Goal: Information Seeking & Learning: Find specific fact

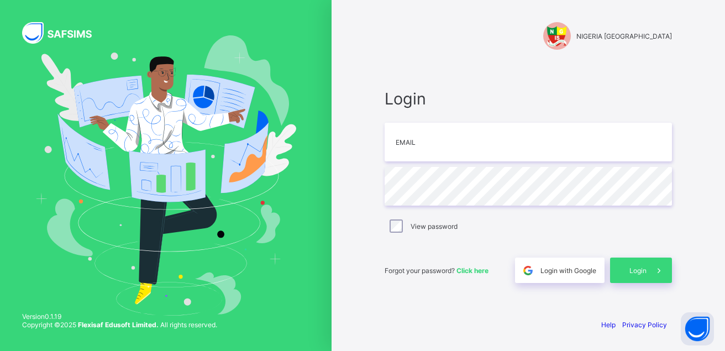
type input "**********"
click at [269, 175] on img at bounding box center [165, 175] width 261 height 281
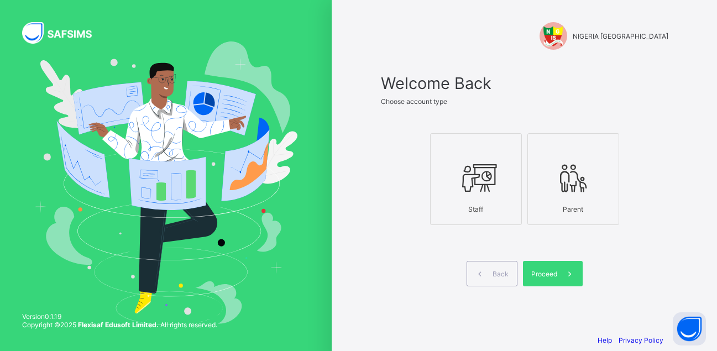
click at [474, 177] on icon at bounding box center [476, 177] width 39 height 33
click at [566, 270] on span at bounding box center [569, 273] width 25 height 25
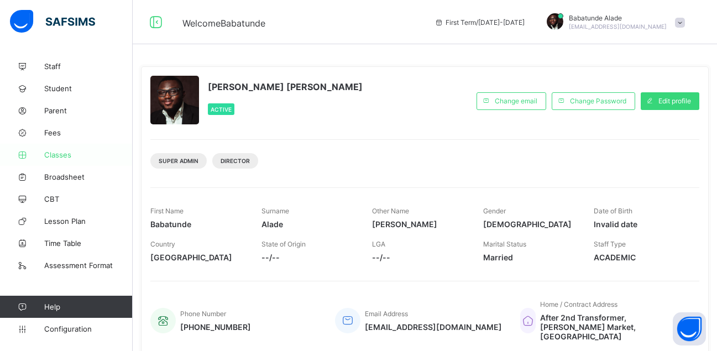
click at [64, 151] on span "Classes" at bounding box center [88, 154] width 88 height 9
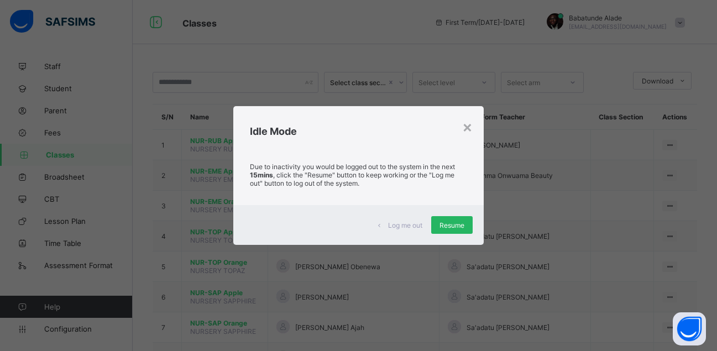
click at [454, 228] on span "Resume" at bounding box center [452, 225] width 25 height 8
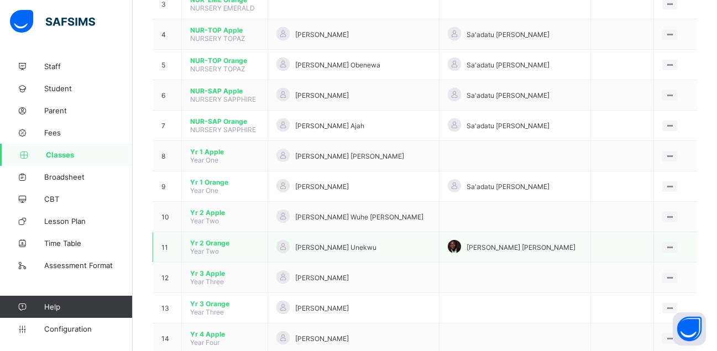
scroll to position [221, 0]
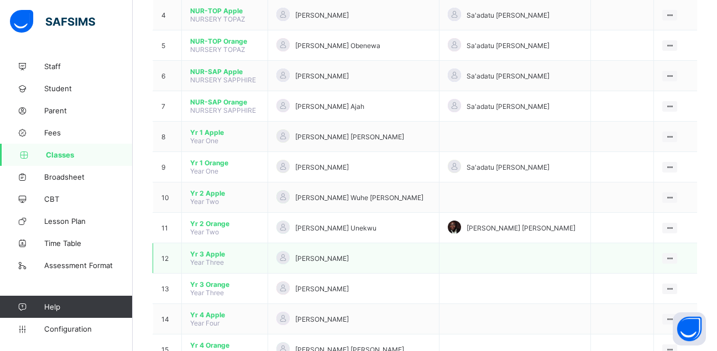
click at [217, 255] on span "Yr 3 Apple" at bounding box center [224, 254] width 69 height 8
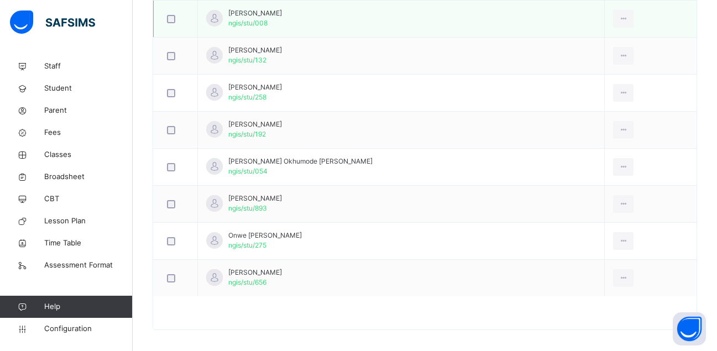
scroll to position [590, 0]
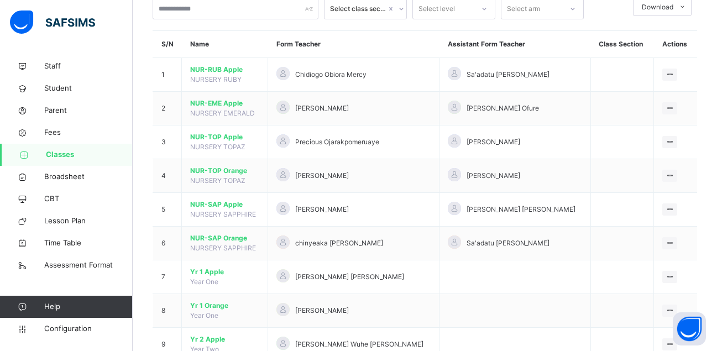
scroll to position [221, 0]
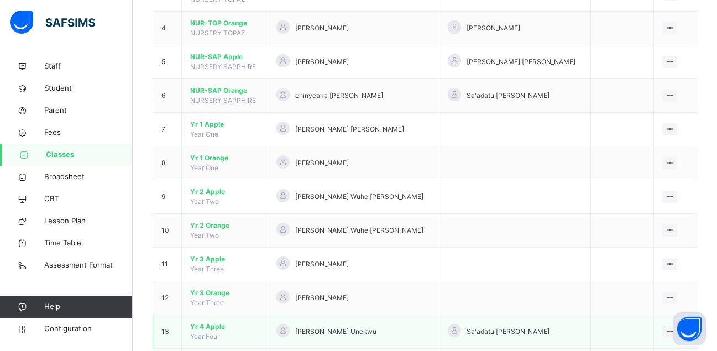
click at [218, 325] on span "Yr 4 Apple" at bounding box center [224, 327] width 69 height 10
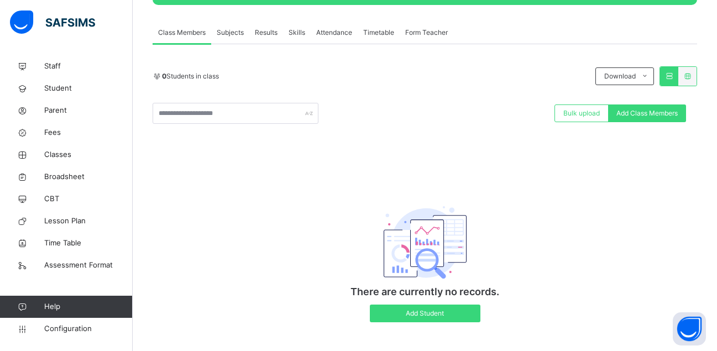
scroll to position [197, 0]
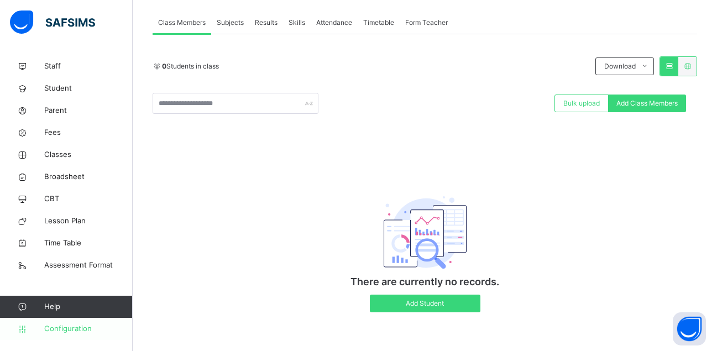
click at [72, 327] on span "Configuration" at bounding box center [88, 328] width 88 height 11
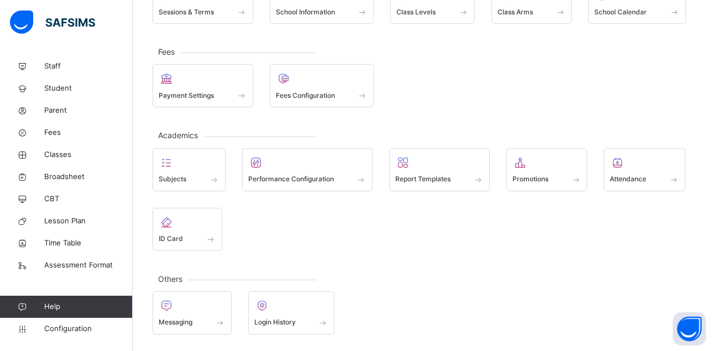
scroll to position [109, 0]
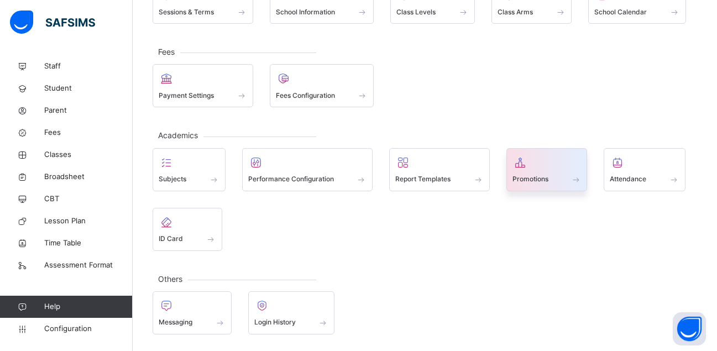
click at [538, 174] on div "Promotions" at bounding box center [546, 180] width 69 height 12
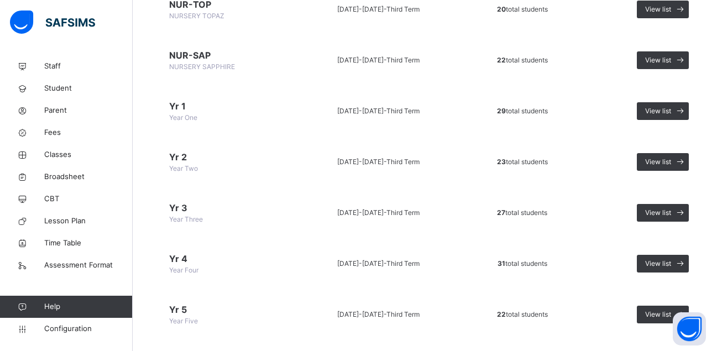
scroll to position [276, 0]
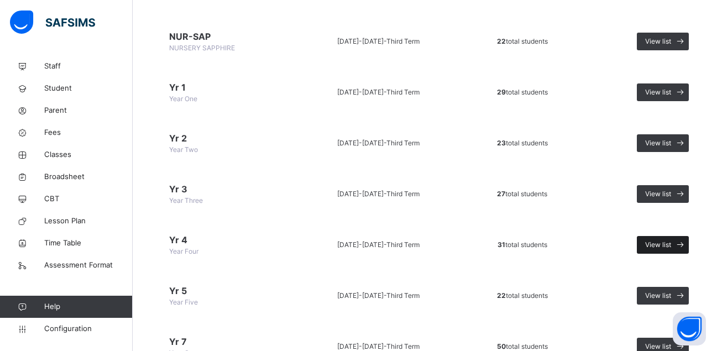
click at [662, 243] on span "View list" at bounding box center [658, 245] width 26 height 10
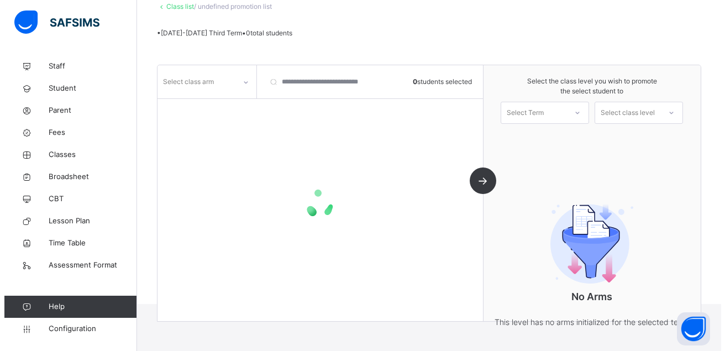
scroll to position [87, 0]
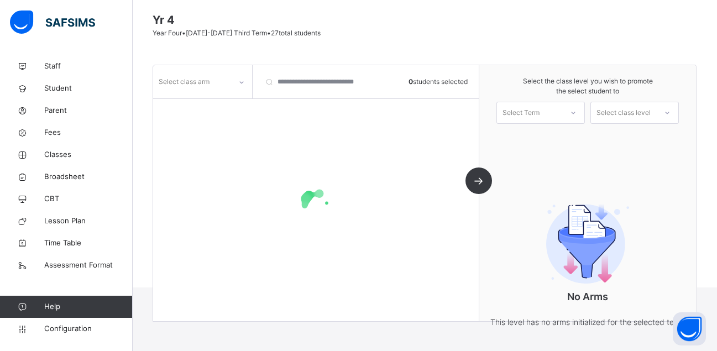
click at [198, 86] on div "Select class arm" at bounding box center [184, 81] width 51 height 21
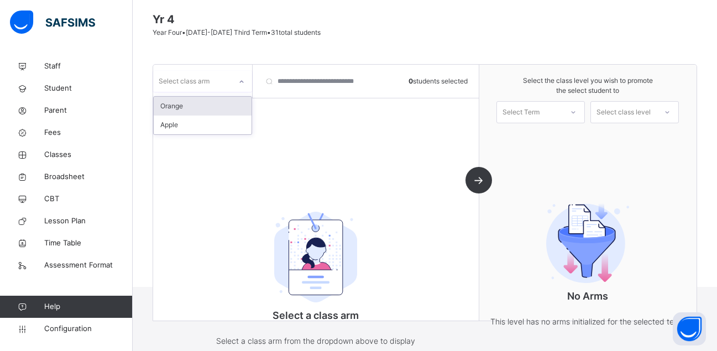
click at [193, 107] on div "Orange" at bounding box center [203, 106] width 98 height 19
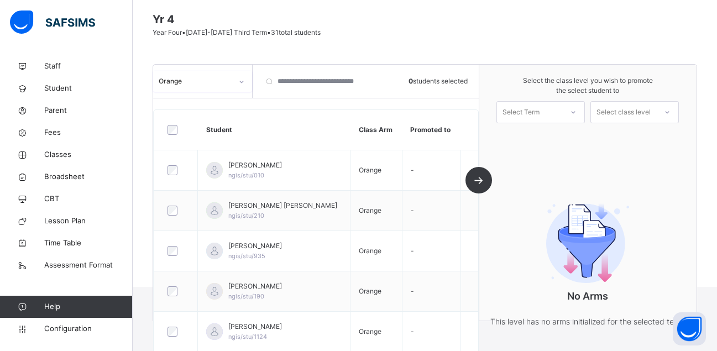
click at [521, 107] on div "Select Term" at bounding box center [521, 112] width 37 height 22
click at [551, 139] on div "First Term [DATE]-[DATE]" at bounding box center [540, 142] width 87 height 29
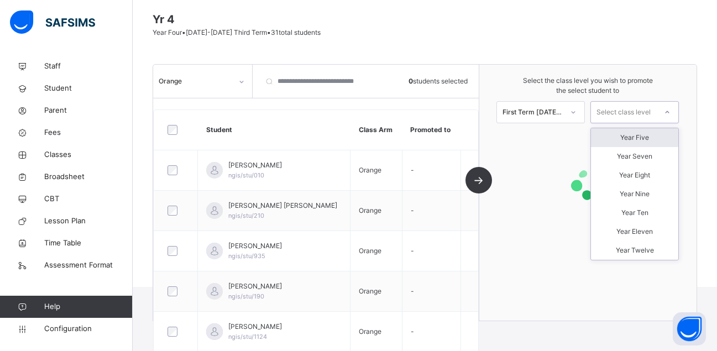
click at [645, 108] on div "Select class level" at bounding box center [624, 112] width 54 height 22
click at [635, 135] on div "Year Five" at bounding box center [634, 137] width 87 height 19
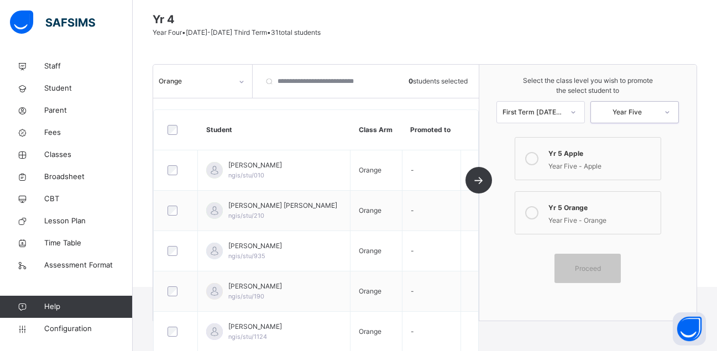
click at [531, 218] on div at bounding box center [532, 212] width 22 height 25
click at [177, 130] on div at bounding box center [176, 130] width 22 height 10
click at [164, 129] on div at bounding box center [176, 129] width 27 height 23
click at [599, 263] on div "Proceed" at bounding box center [588, 268] width 66 height 29
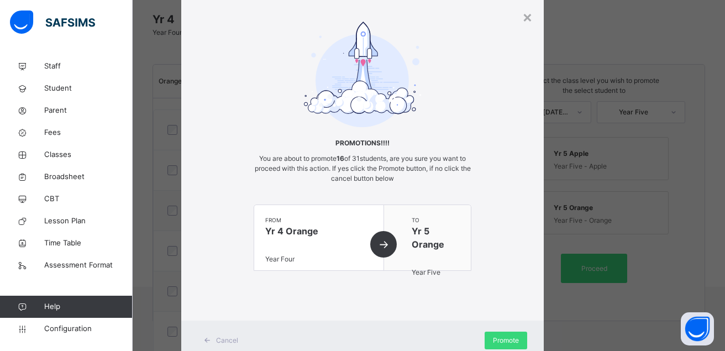
scroll to position [71, 0]
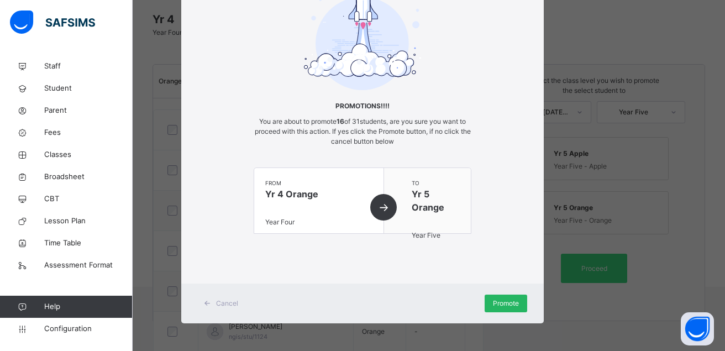
click at [498, 299] on span "Promote" at bounding box center [506, 304] width 26 height 10
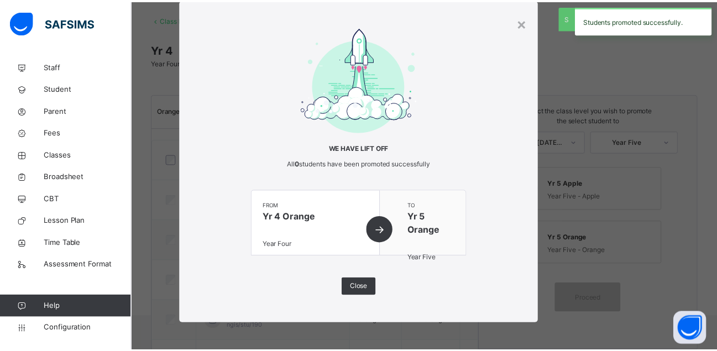
scroll to position [87, 0]
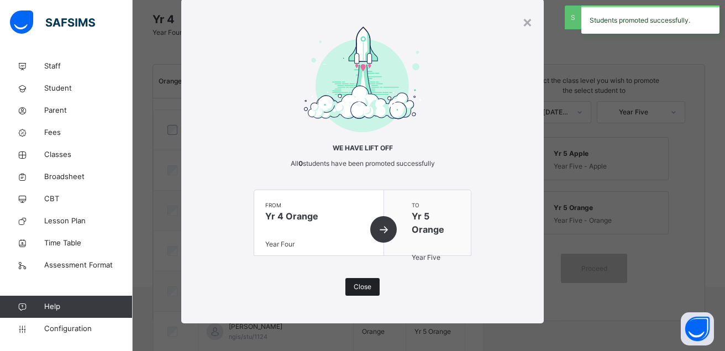
click at [362, 290] on span "Close" at bounding box center [363, 287] width 18 height 10
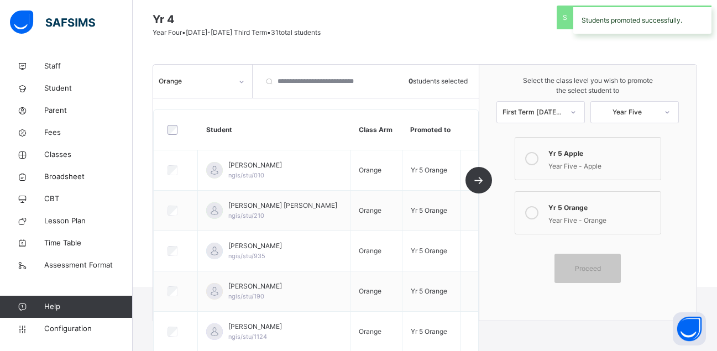
click at [187, 82] on div "Orange" at bounding box center [196, 81] width 74 height 10
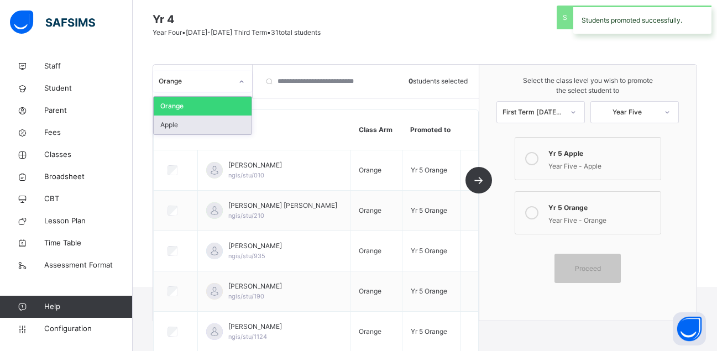
click at [204, 123] on div "Apple" at bounding box center [203, 125] width 98 height 19
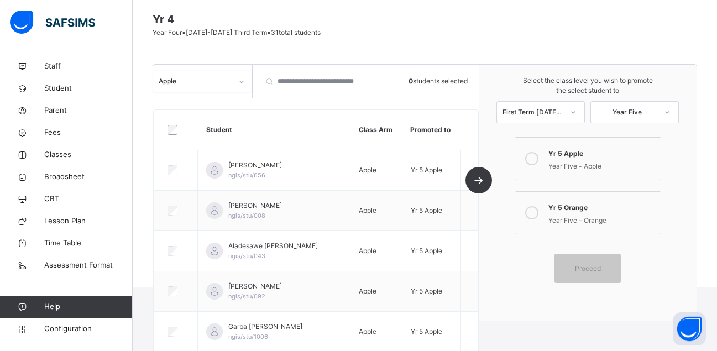
click at [569, 161] on div "Year Five - Apple" at bounding box center [601, 165] width 107 height 13
click at [595, 272] on span "Proceed" at bounding box center [588, 269] width 26 height 10
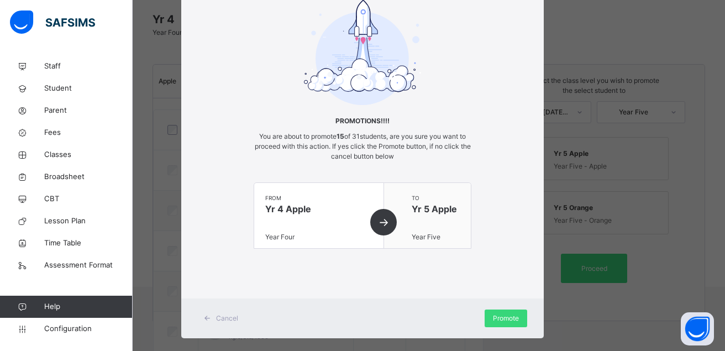
scroll to position [71, 0]
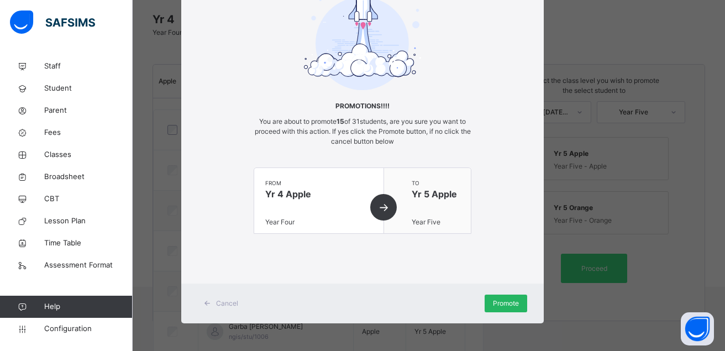
click at [496, 305] on span "Promote" at bounding box center [506, 304] width 26 height 10
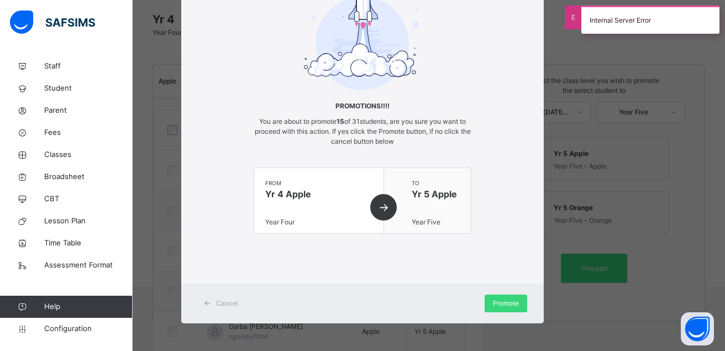
click at [376, 206] on div "from Yr 4 Apple Year Four" at bounding box center [319, 200] width 130 height 65
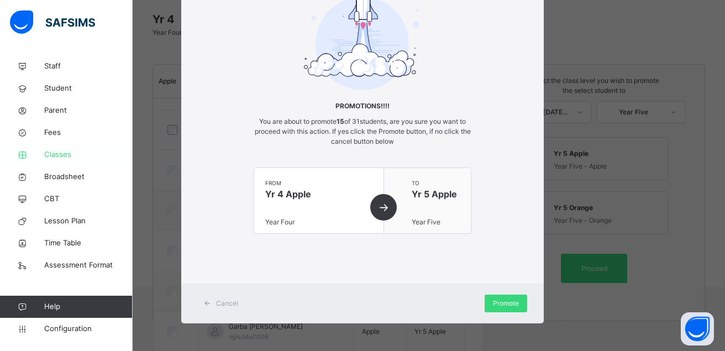
click at [67, 153] on span "Classes" at bounding box center [88, 154] width 88 height 11
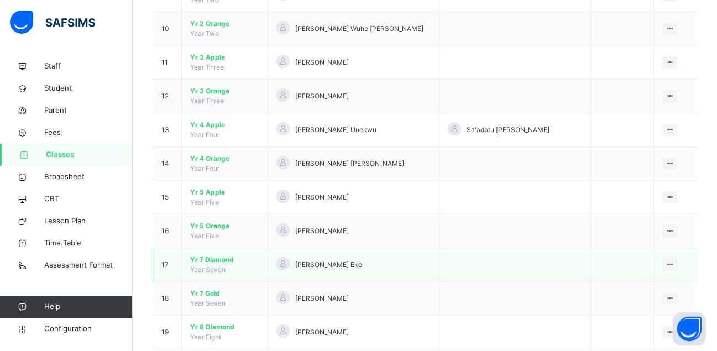
scroll to position [442, 0]
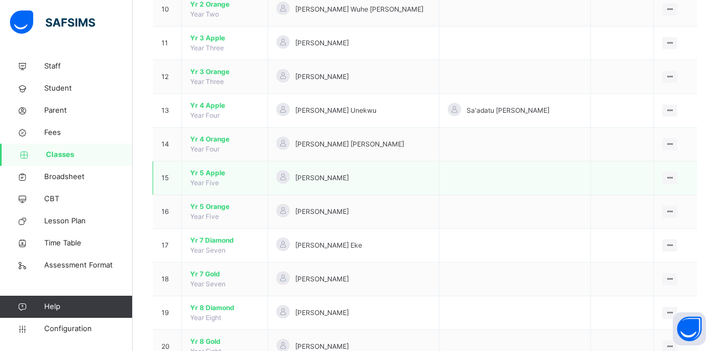
click at [211, 172] on span "Yr 5 Apple" at bounding box center [224, 173] width 69 height 10
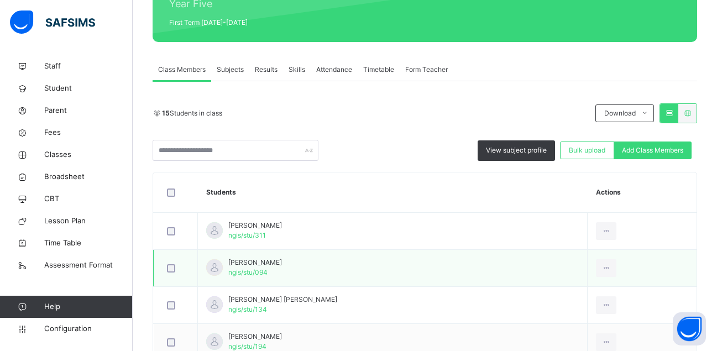
scroll to position [130, 0]
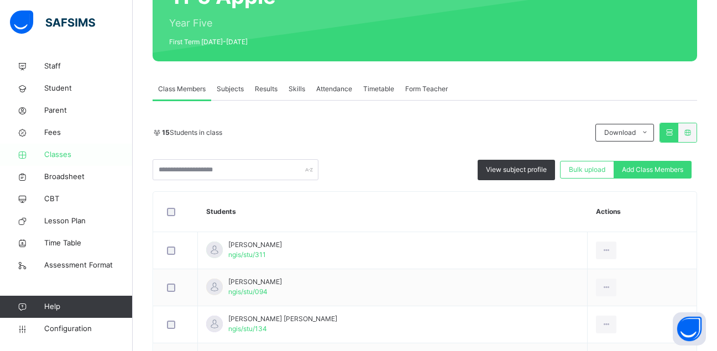
click at [62, 152] on span "Classes" at bounding box center [88, 154] width 88 height 11
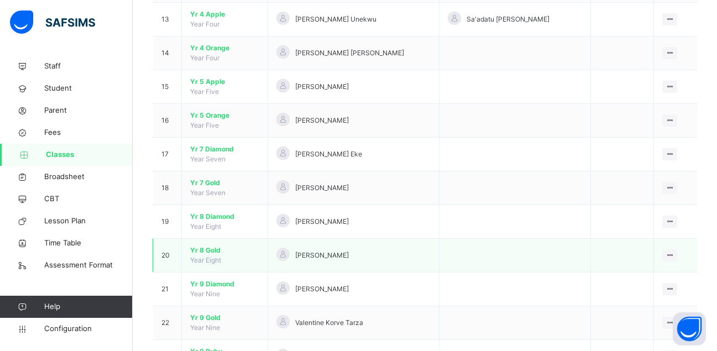
scroll to position [553, 0]
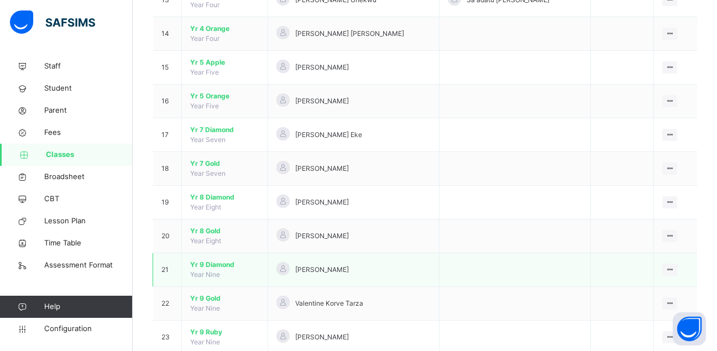
click at [216, 267] on span "Yr 9 Diamond" at bounding box center [224, 265] width 69 height 10
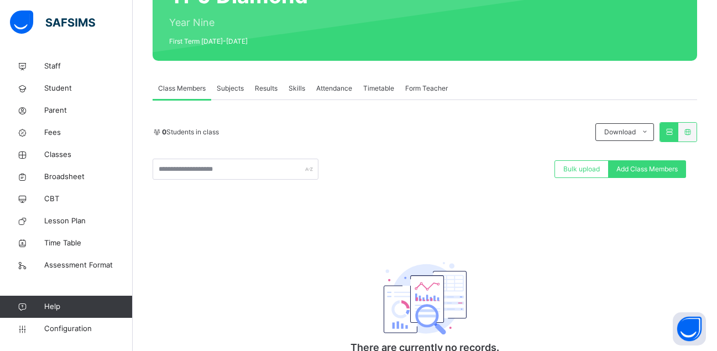
scroll to position [166, 0]
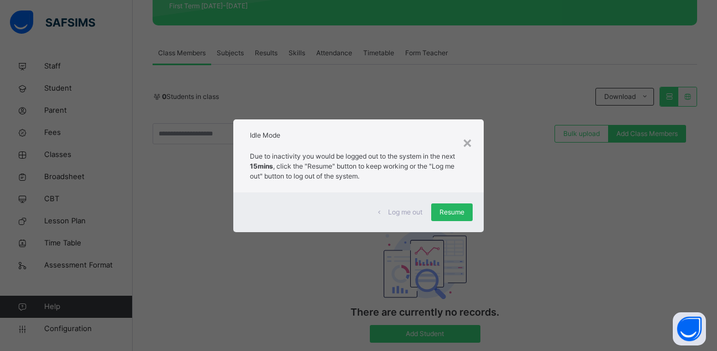
click at [449, 216] on span "Resume" at bounding box center [452, 212] width 25 height 10
click at [454, 217] on span "Resume" at bounding box center [452, 212] width 25 height 10
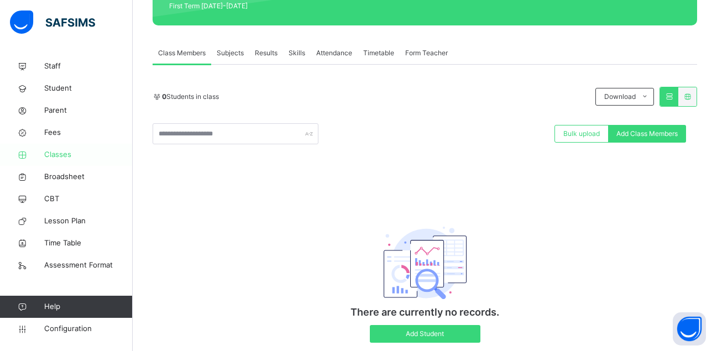
click at [50, 153] on span "Classes" at bounding box center [88, 154] width 88 height 11
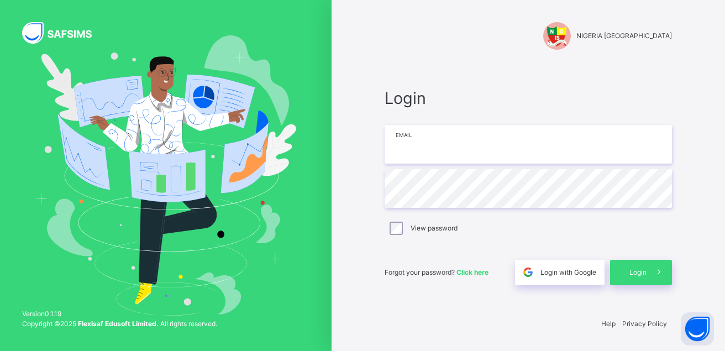
click at [520, 138] on input "email" at bounding box center [528, 144] width 287 height 39
type input "**********"
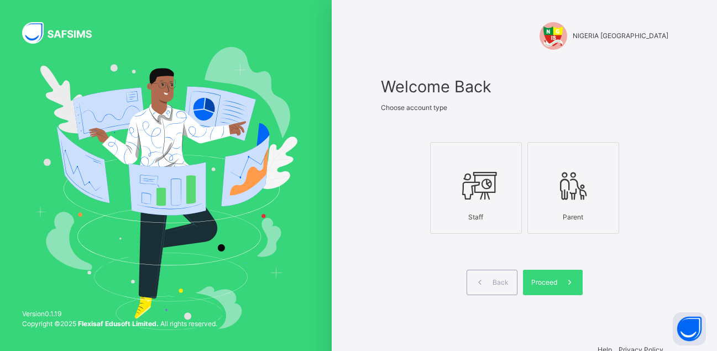
click at [503, 184] on div at bounding box center [476, 186] width 80 height 42
click at [553, 279] on span "Proceed" at bounding box center [544, 283] width 26 height 10
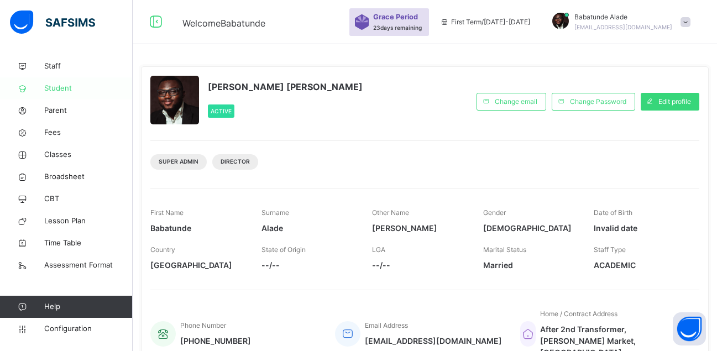
click at [55, 93] on span "Student" at bounding box center [88, 88] width 88 height 11
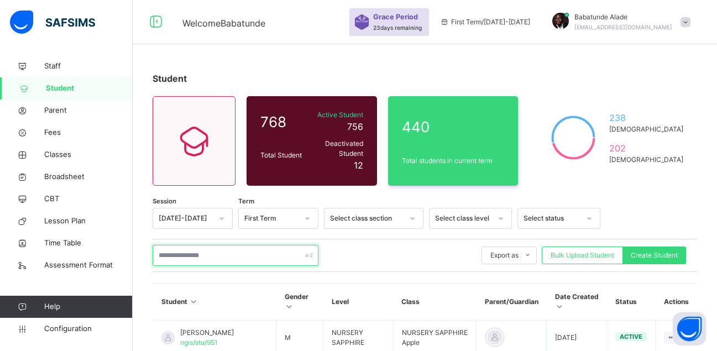
click at [204, 249] on input "text" at bounding box center [236, 255] width 166 height 21
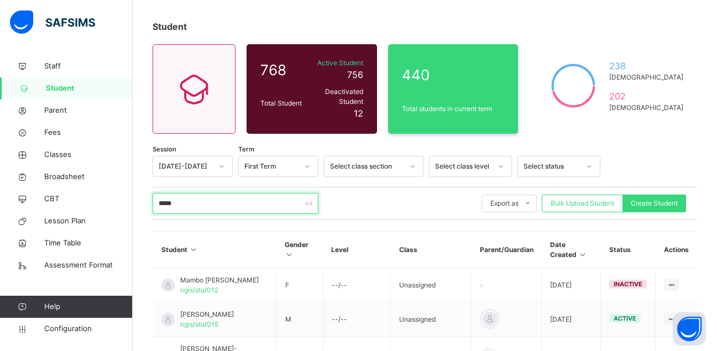
scroll to position [111, 0]
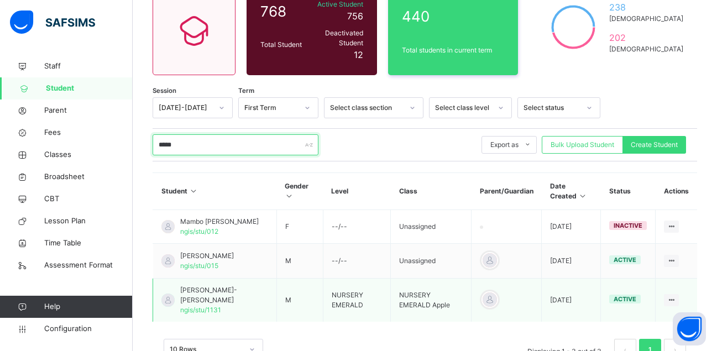
type input "*****"
click at [198, 285] on span "[PERSON_NAME]-[PERSON_NAME]" at bounding box center [224, 295] width 88 height 20
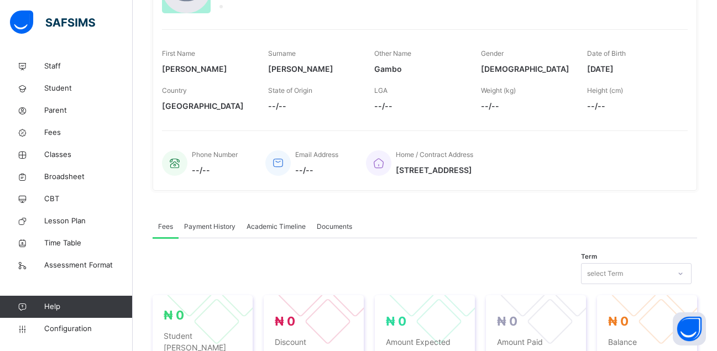
scroll to position [166, 0]
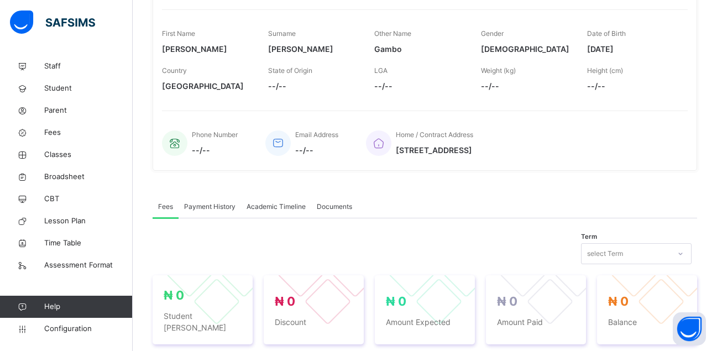
drag, startPoint x: 401, startPoint y: 149, endPoint x: 564, endPoint y: 150, distance: 163.1
click at [564, 150] on div "Home / Contract Address [STREET_ADDRESS]" at bounding box center [521, 142] width 311 height 37
drag, startPoint x: 398, startPoint y: 149, endPoint x: 410, endPoint y: 155, distance: 13.4
click at [410, 155] on span "[STREET_ADDRESS]" at bounding box center [434, 150] width 77 height 12
drag, startPoint x: 475, startPoint y: 189, endPoint x: 474, endPoint y: 177, distance: 12.2
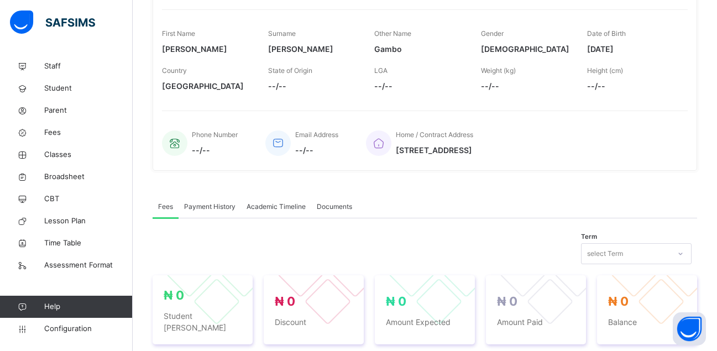
drag, startPoint x: 399, startPoint y: 148, endPoint x: 577, endPoint y: 151, distance: 178.1
click at [577, 151] on div "Home / Contract Address [STREET_ADDRESS]" at bounding box center [521, 142] width 311 height 37
copy span "[STREET_ADDRESS]"
drag, startPoint x: 594, startPoint y: 45, endPoint x: 678, endPoint y: 45, distance: 83.5
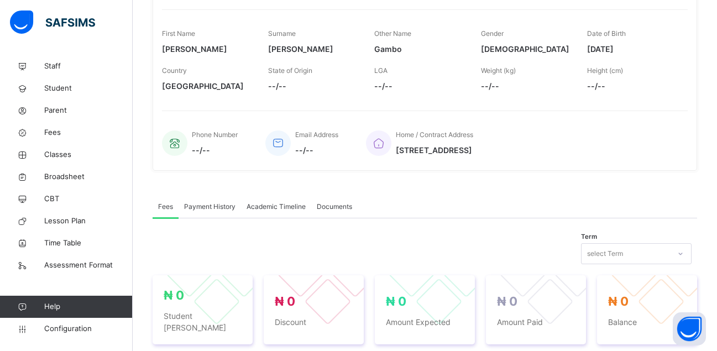
click at [677, 45] on span "[DATE]" at bounding box center [632, 49] width 90 height 12
copy span "[DATE]"
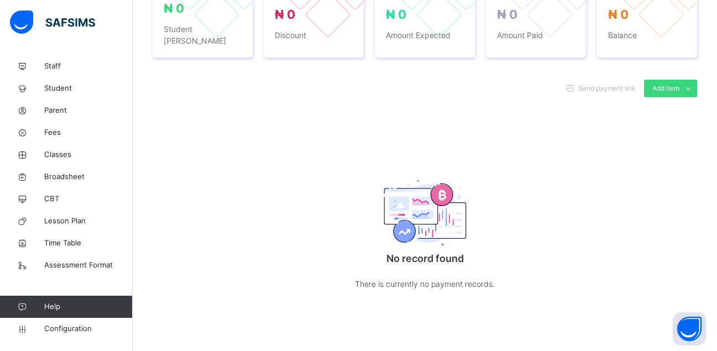
scroll to position [453, 0]
